Goal: Transaction & Acquisition: Subscribe to service/newsletter

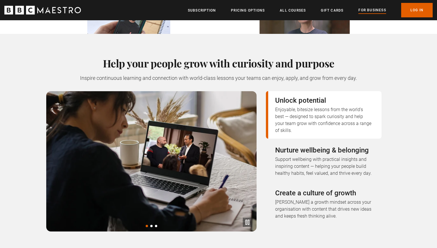
scroll to position [185, 0]
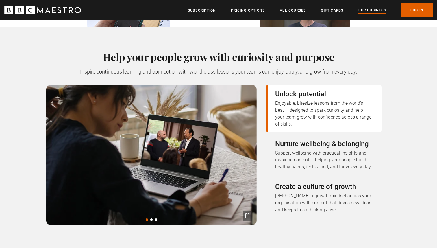
click at [309, 150] on p "Support wellbeing with practical insights and inspiring content — helping your …" at bounding box center [323, 160] width 97 height 21
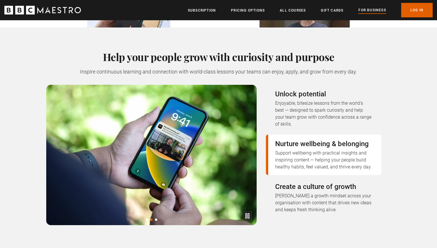
click at [296, 182] on p "Create a culture of growth" at bounding box center [323, 186] width 97 height 9
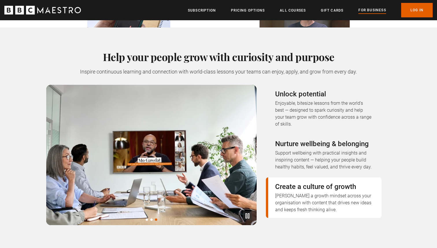
click at [37, 51] on div "Help your people grow with curiosity and purpose Inspire continuous learning an…" at bounding box center [218, 138] width 372 height 174
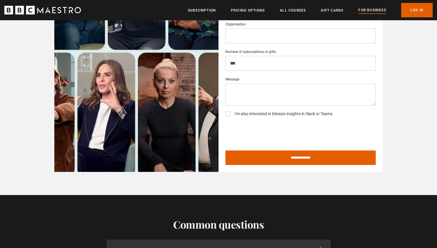
scroll to position [1077, 0]
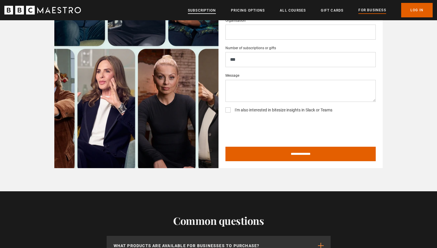
click at [199, 12] on link "Subscription" at bounding box center [202, 11] width 28 height 6
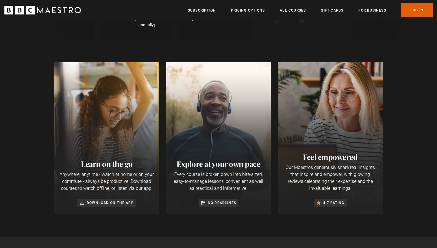
scroll to position [93, 0]
